Goal: Navigation & Orientation: Find specific page/section

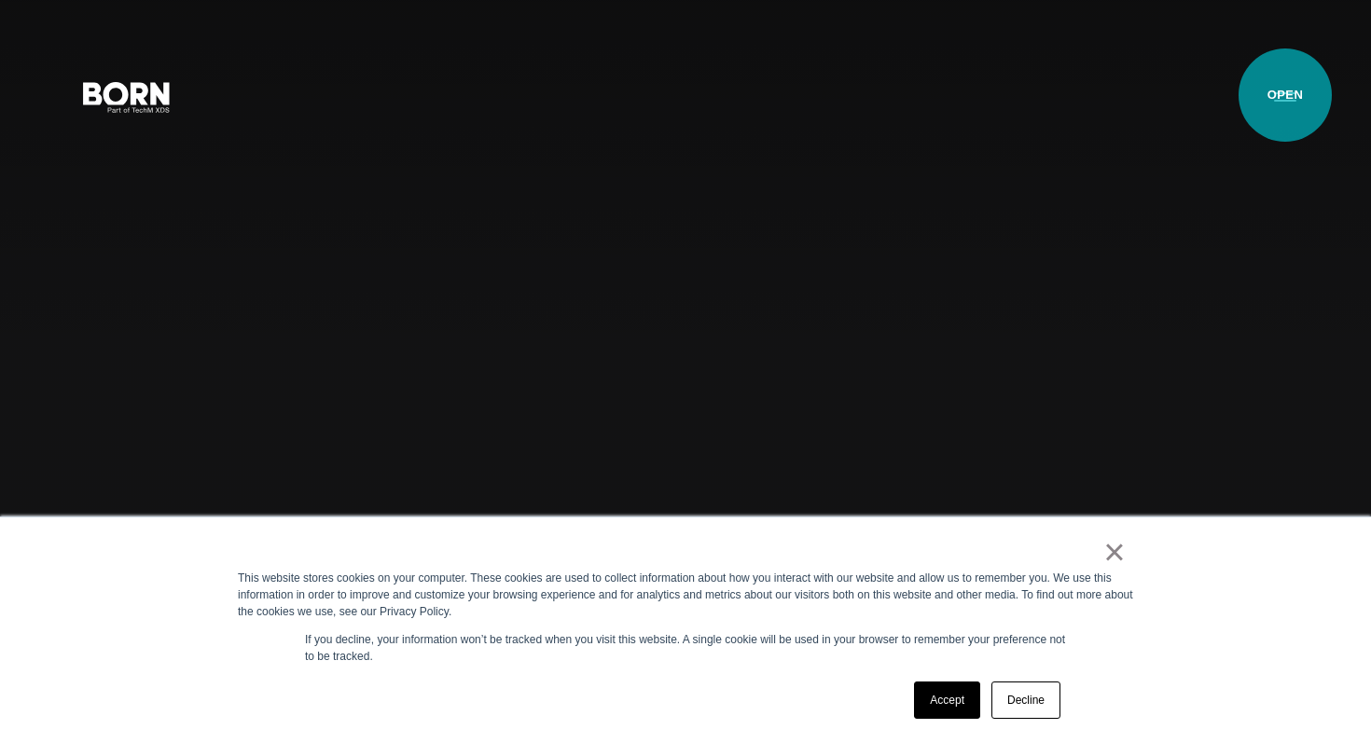
click at [1285, 95] on button "Primary Menu" at bounding box center [1285, 95] width 45 height 39
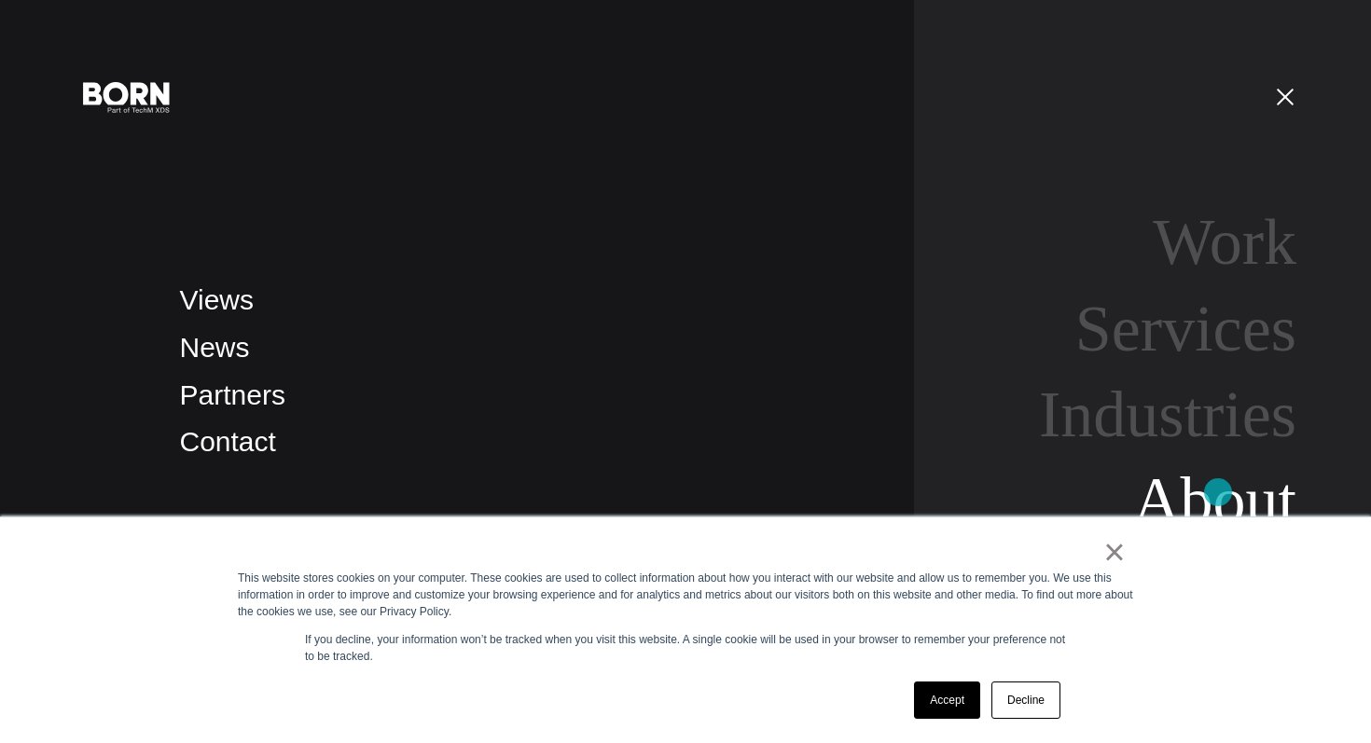
click at [1218, 492] on link "About" at bounding box center [1214, 500] width 163 height 72
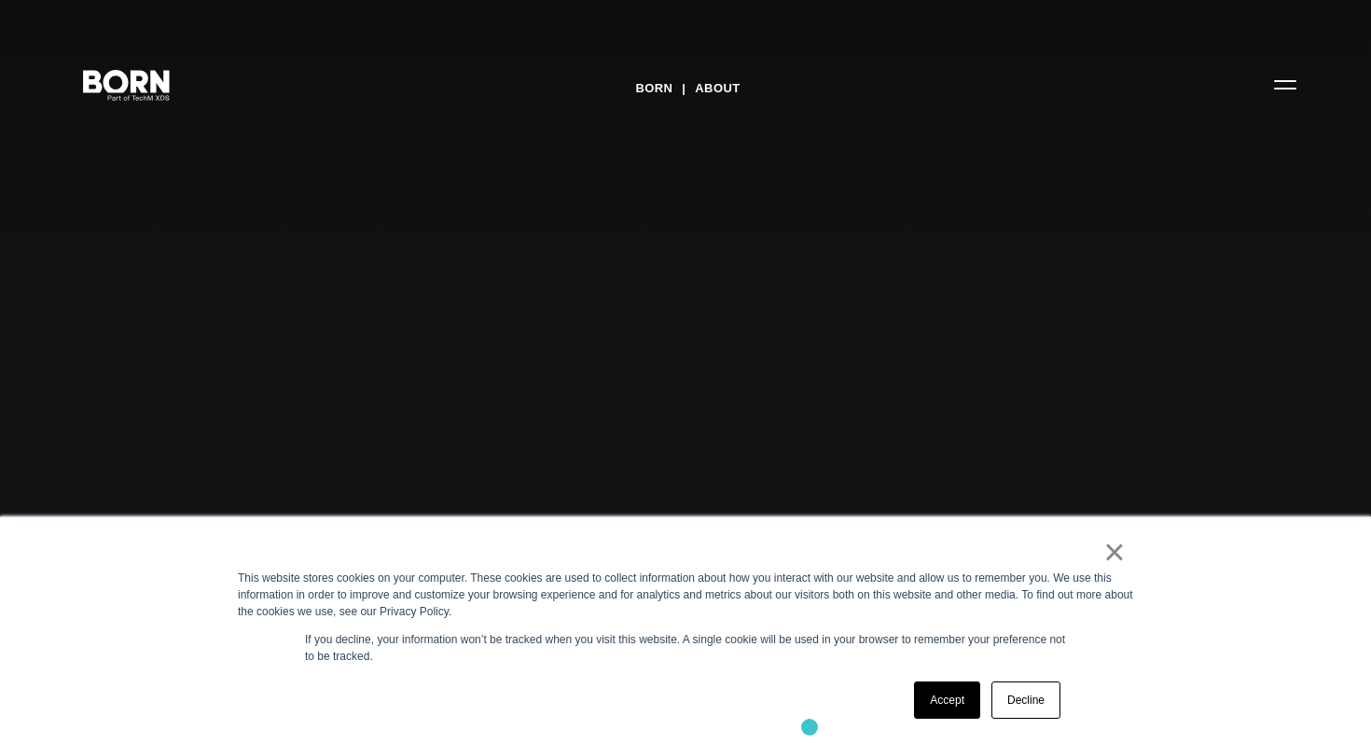
scroll to position [27, 0]
click at [1025, 702] on link "Decline" at bounding box center [1025, 700] width 69 height 37
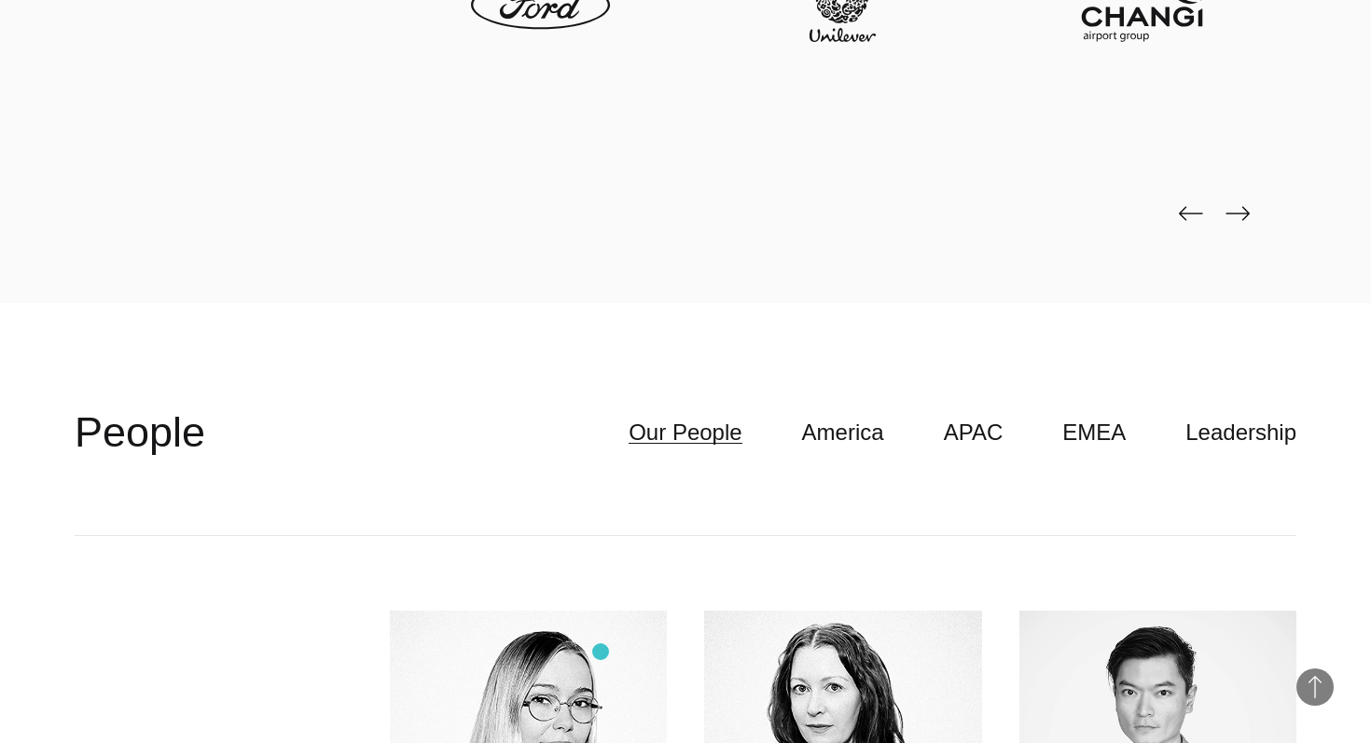
scroll to position [4767, 0]
click at [1235, 433] on link "Leadership" at bounding box center [1240, 431] width 111 height 35
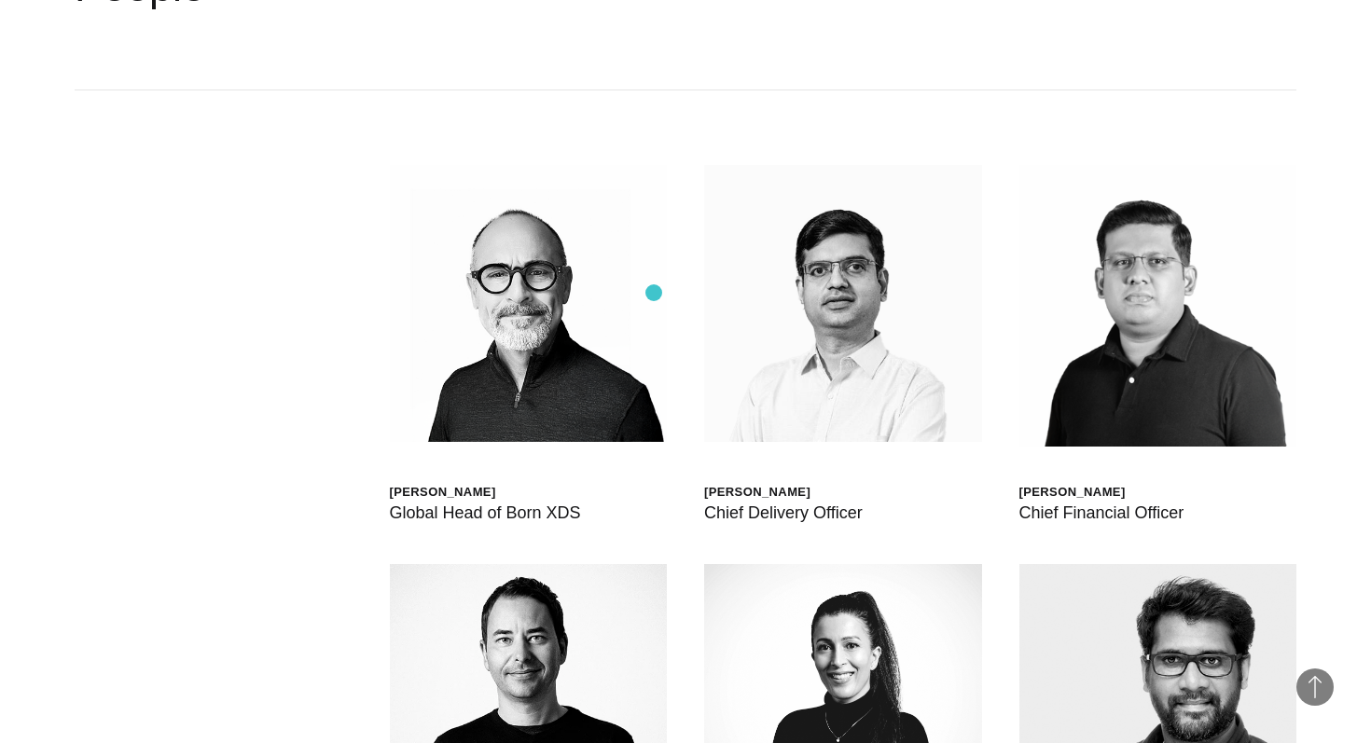
scroll to position [5191, 0]
